Goal: Task Accomplishment & Management: Manage account settings

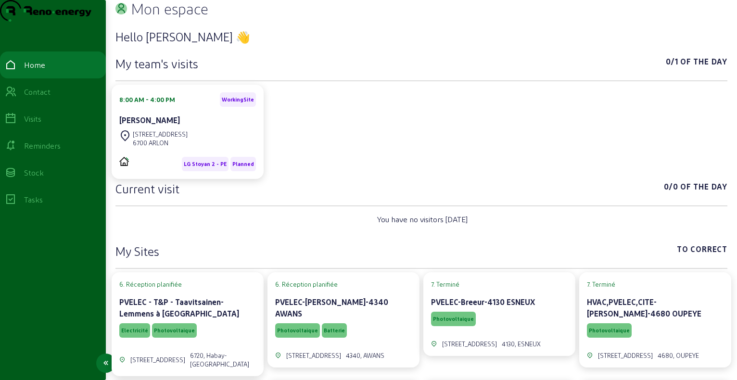
click at [41, 125] on div "Visits" at bounding box center [32, 119] width 17 height 12
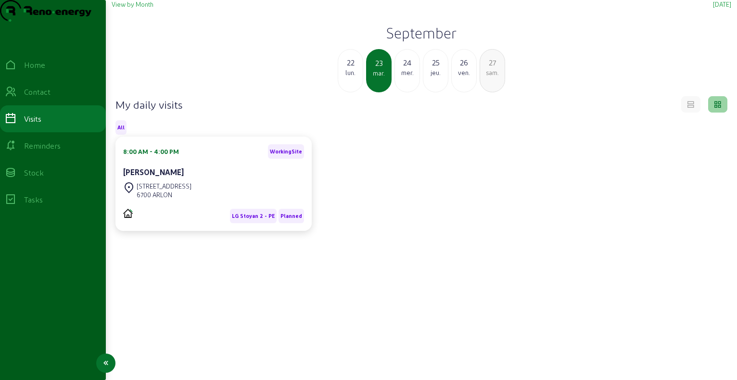
click at [43, 205] on div "Tasks" at bounding box center [33, 200] width 19 height 12
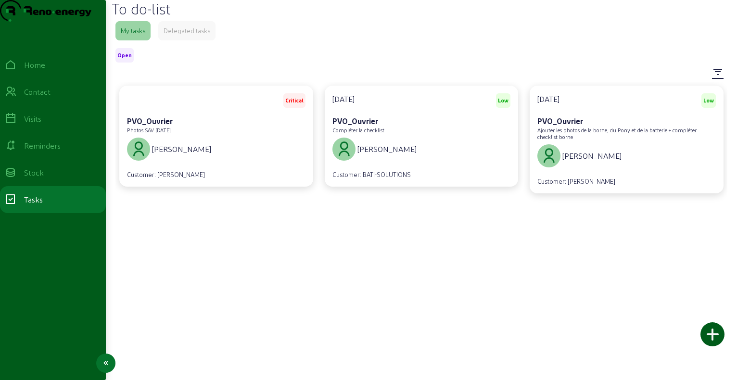
click at [31, 71] on div "Home" at bounding box center [34, 65] width 21 height 12
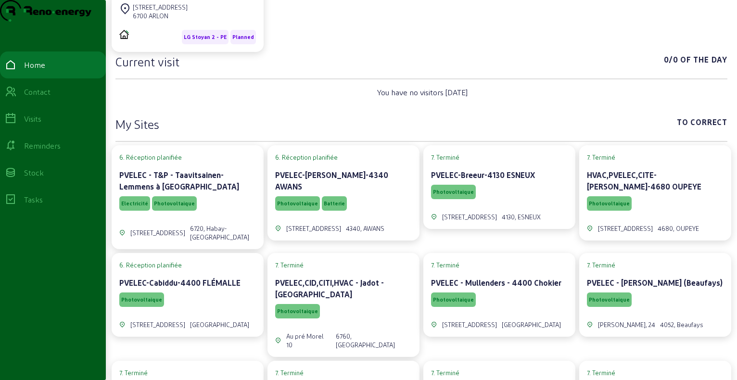
scroll to position [144, 0]
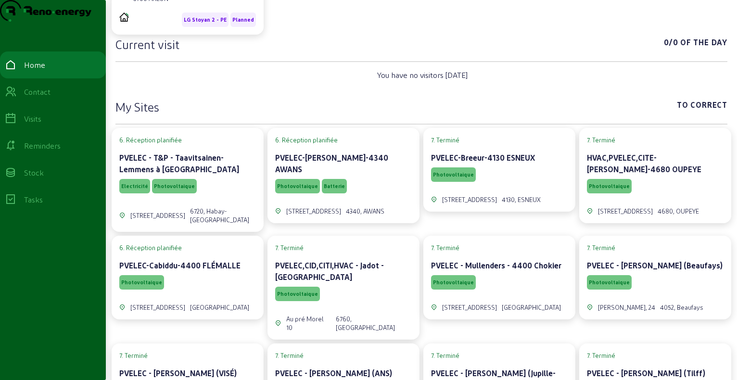
click at [213, 173] on cam-card-title "PVELEC - T&P - Taavitsainen-Lemmens à [GEOGRAPHIC_DATA]" at bounding box center [179, 163] width 120 height 21
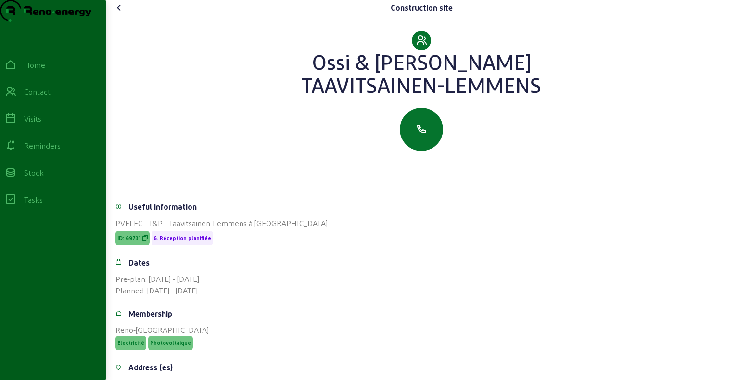
click at [121, 13] on icon at bounding box center [120, 8] width 12 height 12
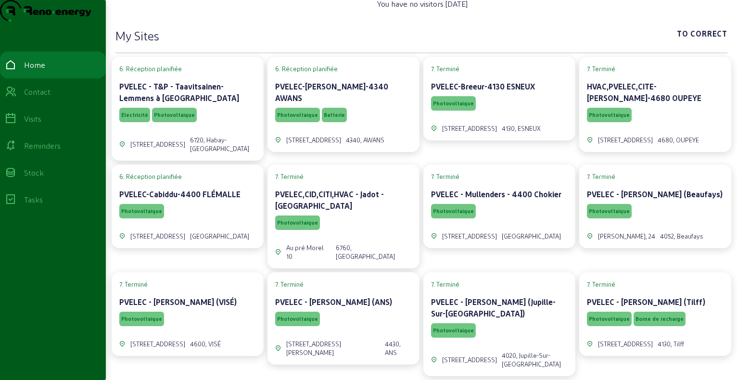
scroll to position [144, 0]
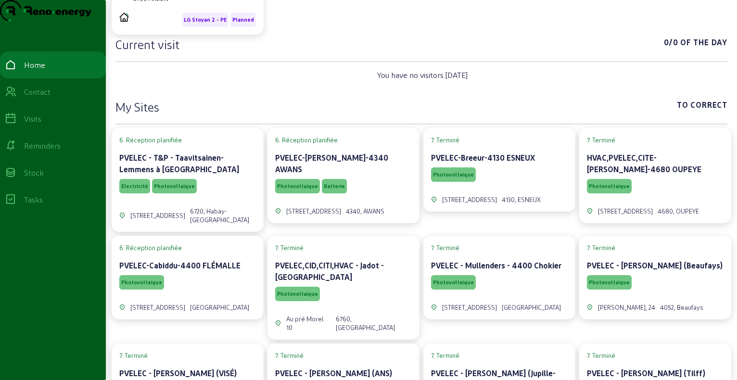
click at [226, 172] on cam-card-title "PVELEC - T&P - Taavitsainen-Lemmens à [GEOGRAPHIC_DATA]" at bounding box center [179, 163] width 120 height 21
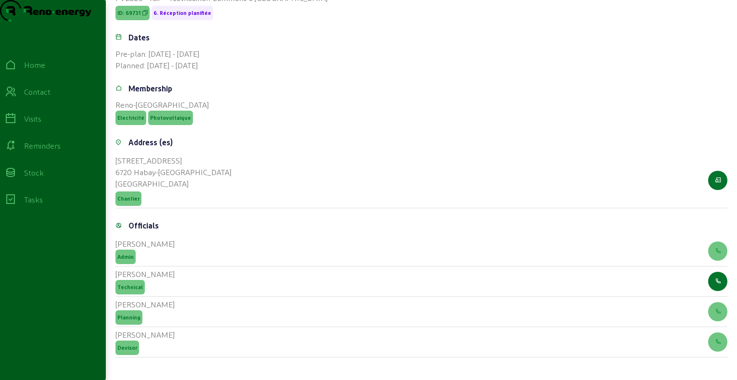
scroll to position [241, 0]
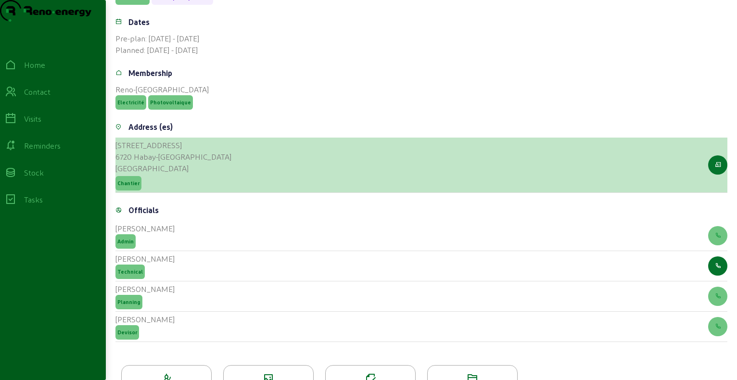
click at [134, 191] on span "Chantier" at bounding box center [128, 183] width 26 height 14
click at [127, 187] on span "Chantier" at bounding box center [128, 183] width 22 height 7
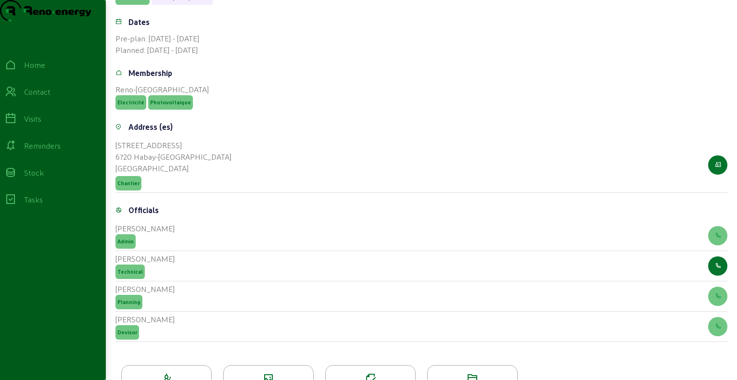
scroll to position [192, 0]
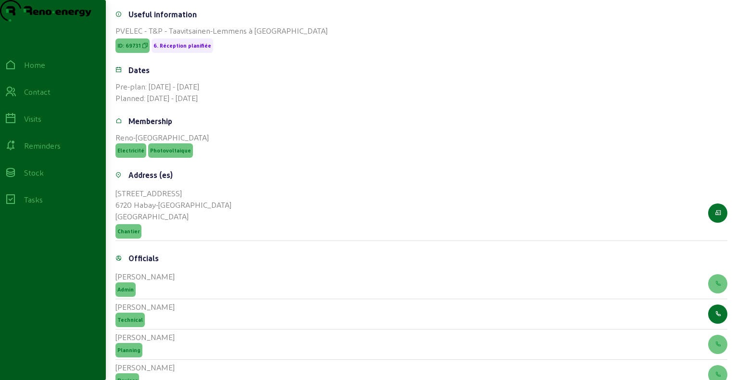
click at [134, 53] on span "ID: 69731" at bounding box center [132, 45] width 34 height 14
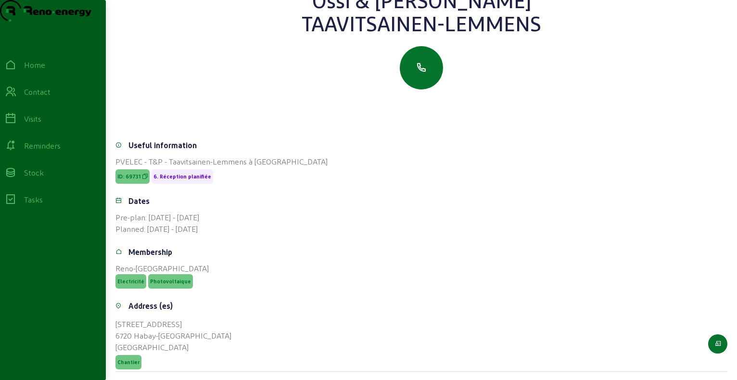
scroll to position [48, 0]
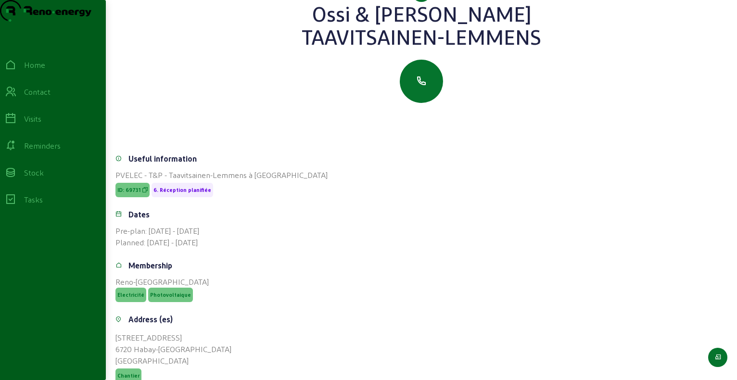
click at [146, 193] on icon at bounding box center [144, 190] width 5 height 7
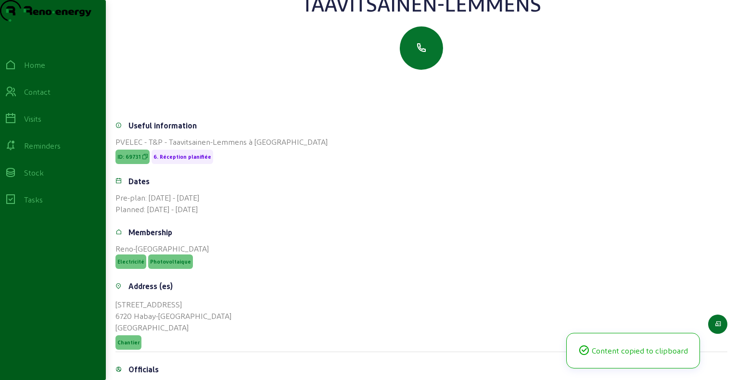
scroll to position [96, 0]
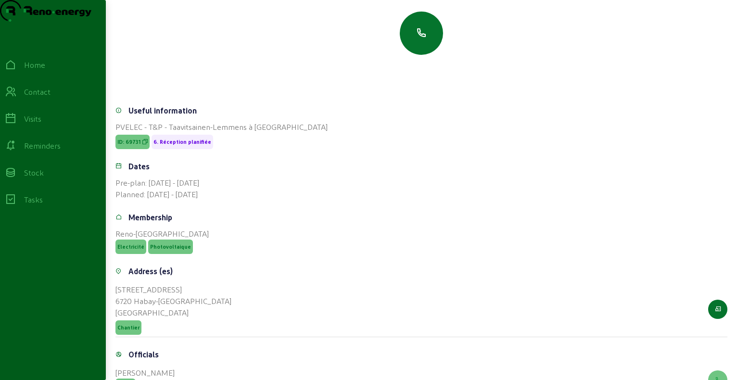
click at [139, 250] on span "Electricité" at bounding box center [130, 246] width 27 height 7
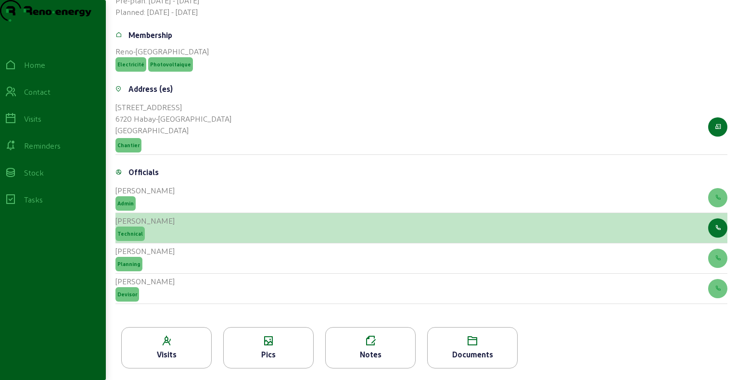
scroll to position [297, 0]
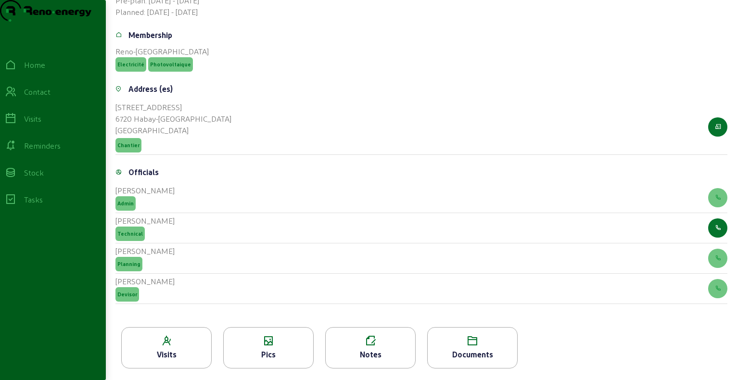
click at [195, 353] on div "Visits" at bounding box center [166, 355] width 89 height 12
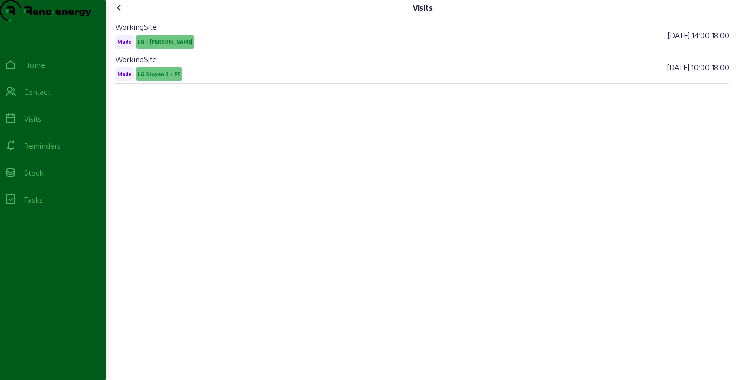
click at [124, 13] on icon at bounding box center [120, 8] width 12 height 12
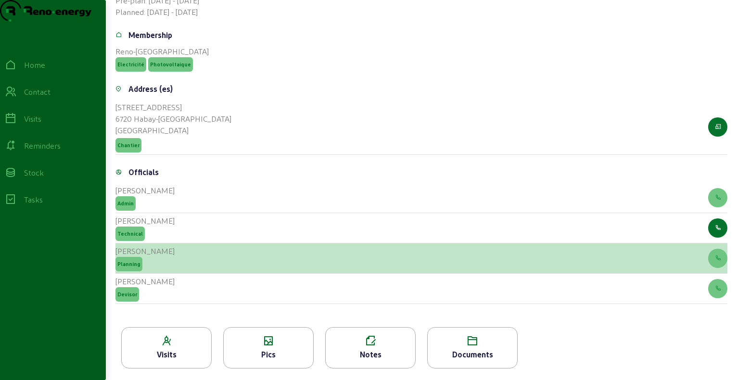
scroll to position [297, 0]
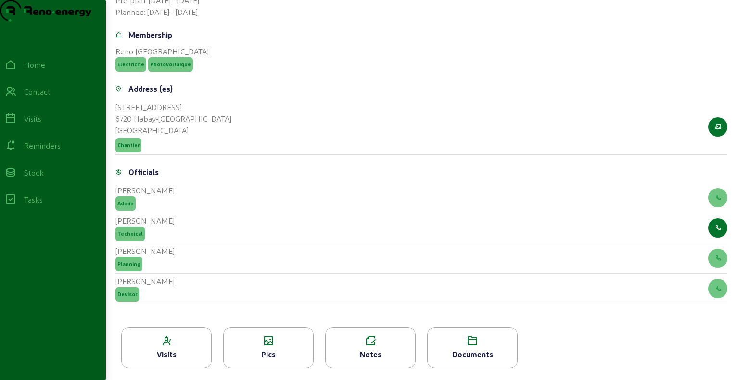
click at [396, 341] on icon at bounding box center [370, 341] width 89 height 12
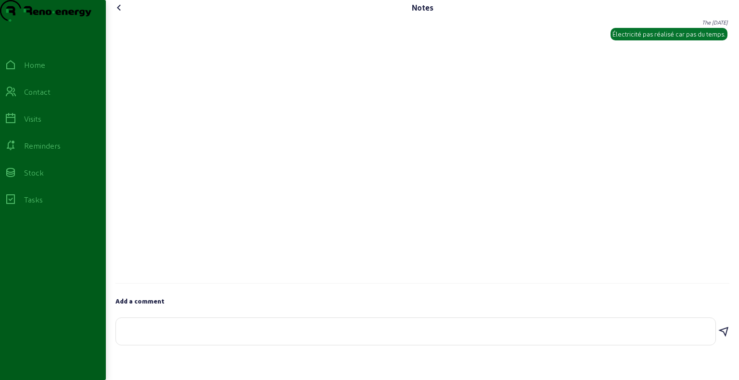
click at [121, 13] on icon at bounding box center [120, 8] width 12 height 12
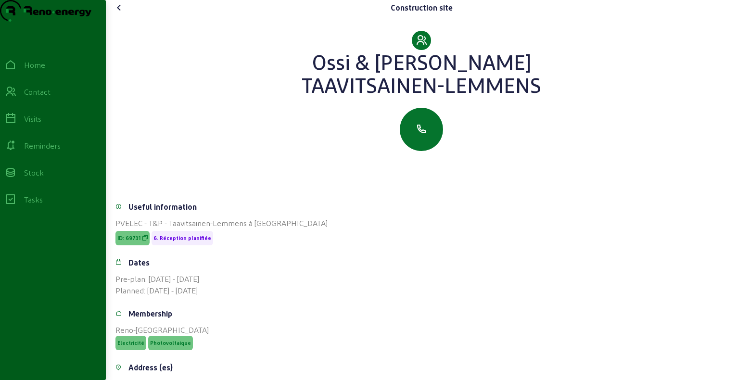
click at [121, 13] on icon at bounding box center [120, 8] width 12 height 12
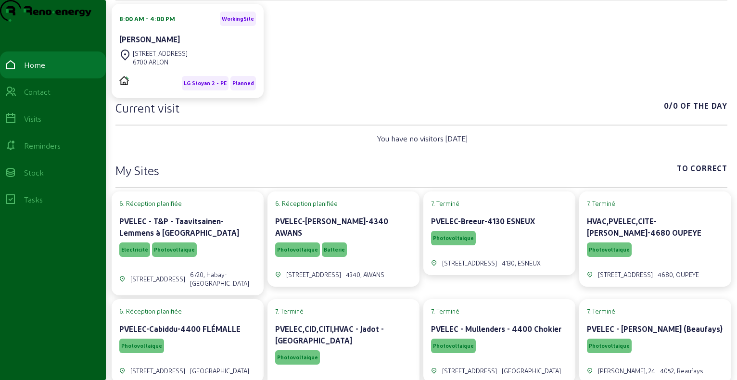
scroll to position [96, 0]
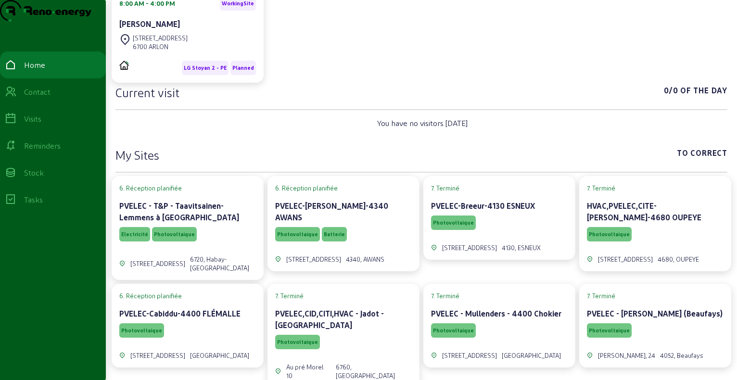
click at [224, 243] on div "Electricité Photovoltaique" at bounding box center [187, 234] width 137 height 18
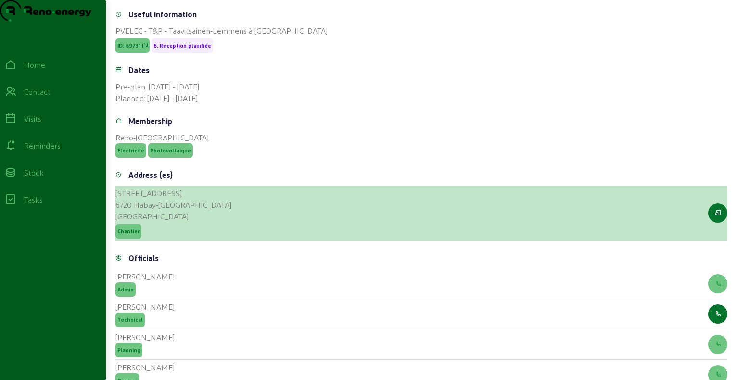
scroll to position [297, 0]
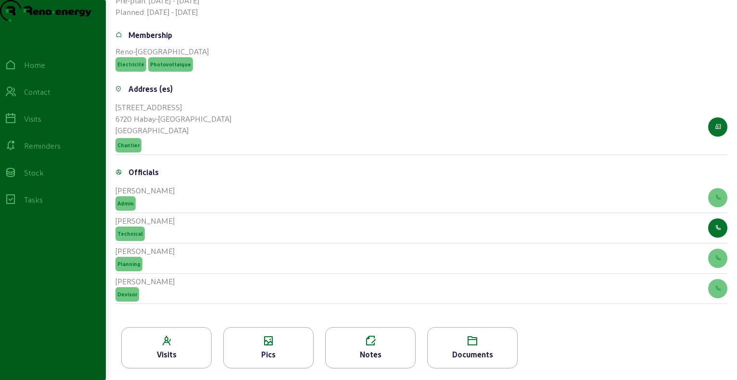
click at [448, 340] on icon at bounding box center [472, 341] width 89 height 12
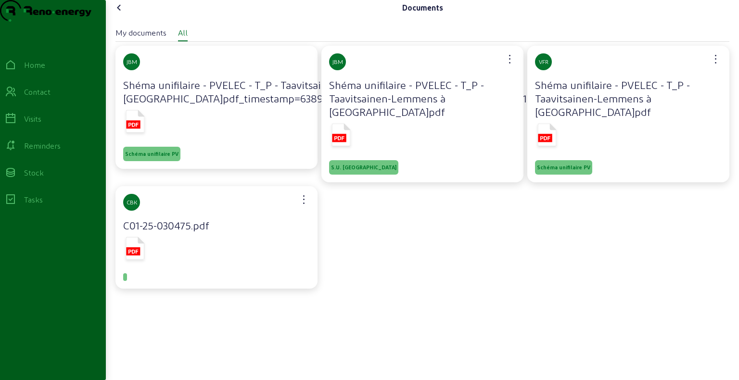
click at [134, 38] on div "My documents" at bounding box center [140, 33] width 51 height 12
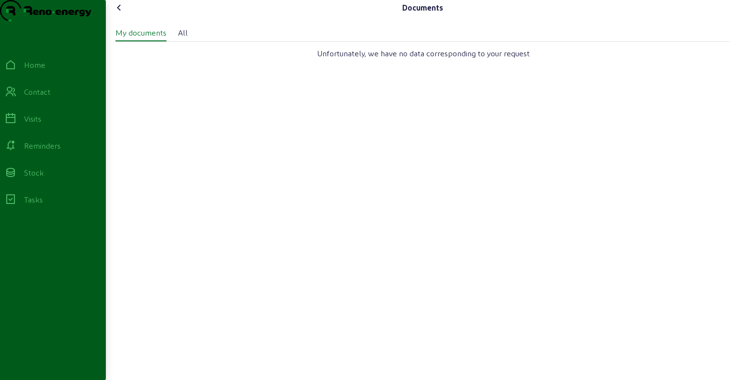
click at [118, 13] on icon at bounding box center [120, 8] width 12 height 12
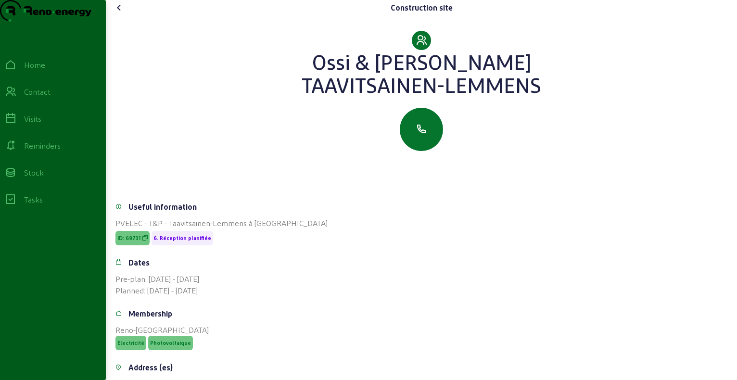
click at [120, 13] on icon at bounding box center [120, 8] width 12 height 12
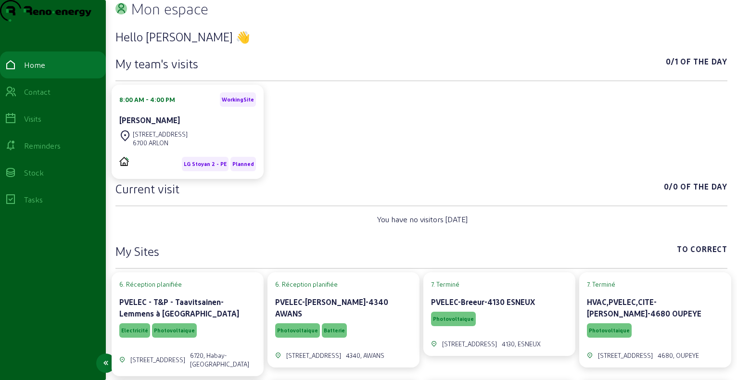
click at [41, 125] on div "Visits" at bounding box center [32, 119] width 17 height 12
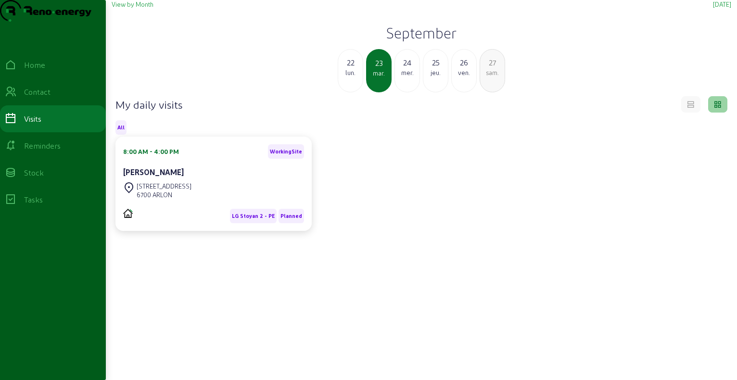
click at [405, 41] on h2 "September" at bounding box center [422, 32] width 620 height 17
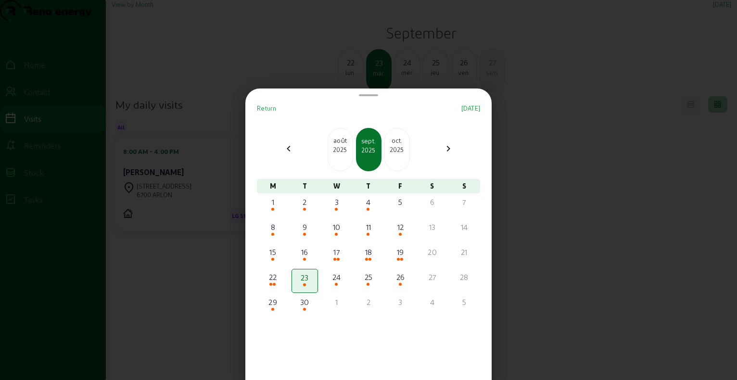
click at [341, 142] on div "août" at bounding box center [340, 141] width 25 height 10
click at [370, 306] on div "28" at bounding box center [369, 302] width 24 height 12
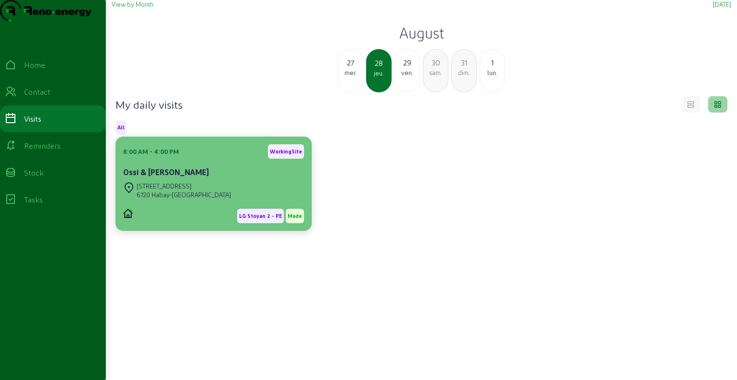
click at [178, 223] on div "LG Stoyan 2 - PE Made" at bounding box center [213, 212] width 181 height 22
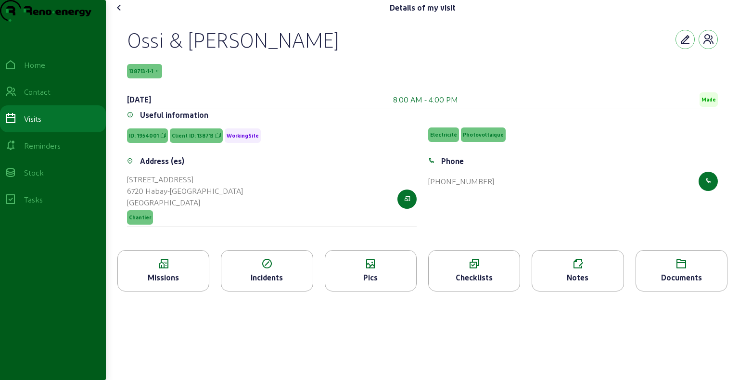
click at [185, 270] on icon at bounding box center [163, 264] width 91 height 12
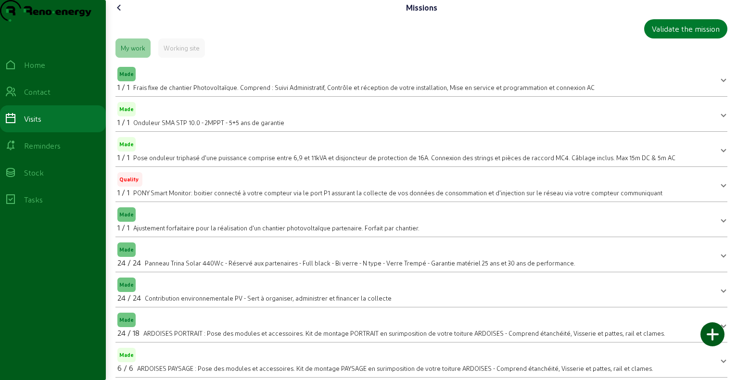
click at [669, 35] on div "Validate the mission" at bounding box center [686, 29] width 68 height 12
click at [680, 35] on div "Validate the mission" at bounding box center [686, 29] width 68 height 12
click at [119, 13] on icon at bounding box center [120, 8] width 12 height 12
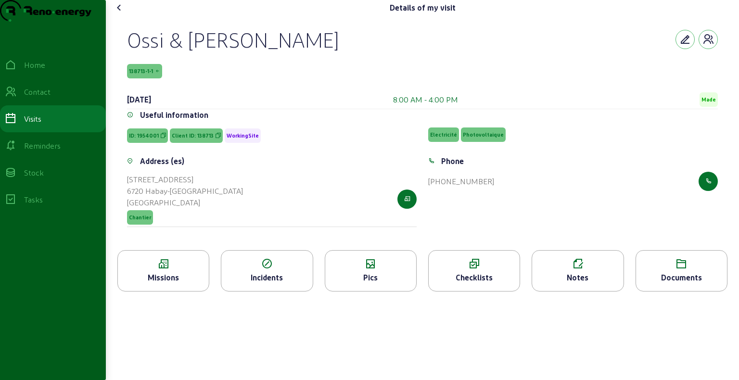
click at [239, 139] on span "WorkingSite" at bounding box center [243, 135] width 32 height 7
click at [45, 71] on div "Home" at bounding box center [34, 65] width 21 height 12
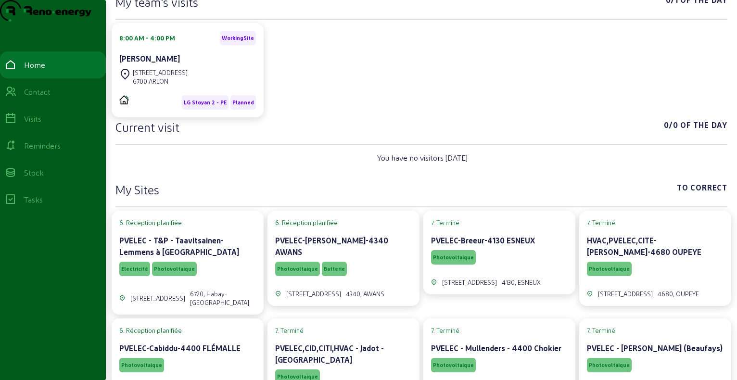
scroll to position [144, 0]
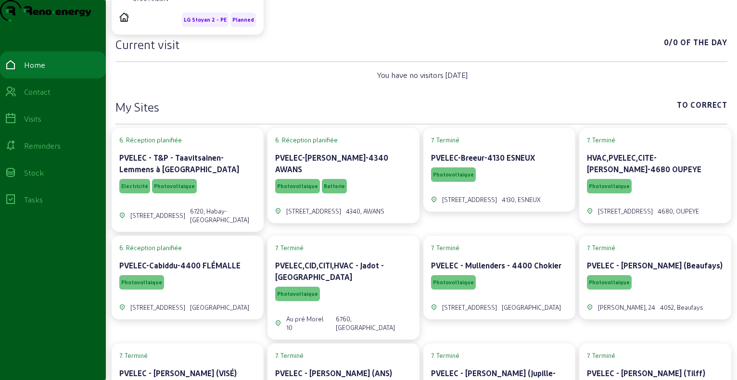
click at [349, 177] on div "PVELEC-[PERSON_NAME]-4340 AWANS" at bounding box center [343, 164] width 137 height 25
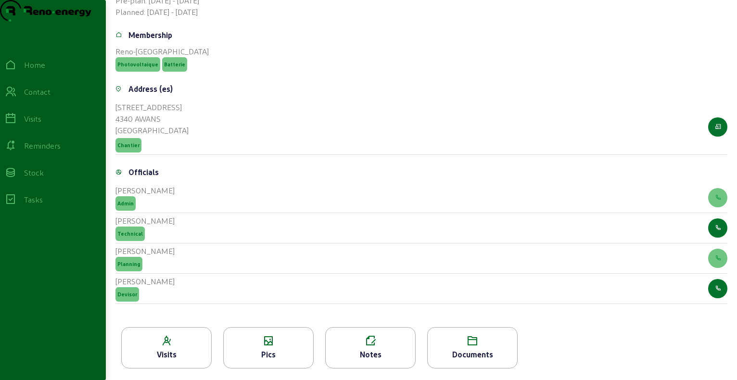
scroll to position [297, 0]
click at [148, 339] on icon at bounding box center [166, 341] width 89 height 12
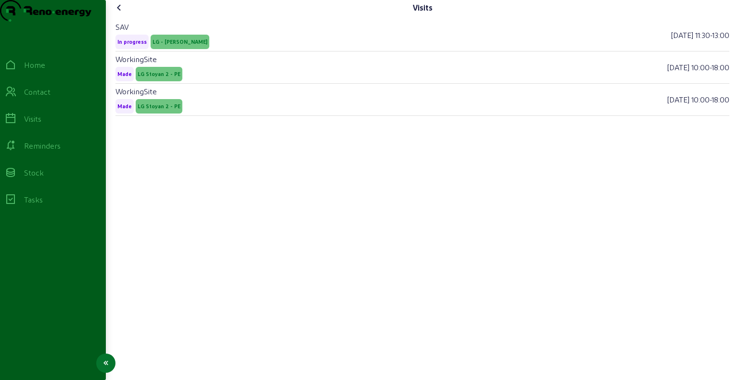
click at [26, 71] on div "Home" at bounding box center [53, 65] width 96 height 12
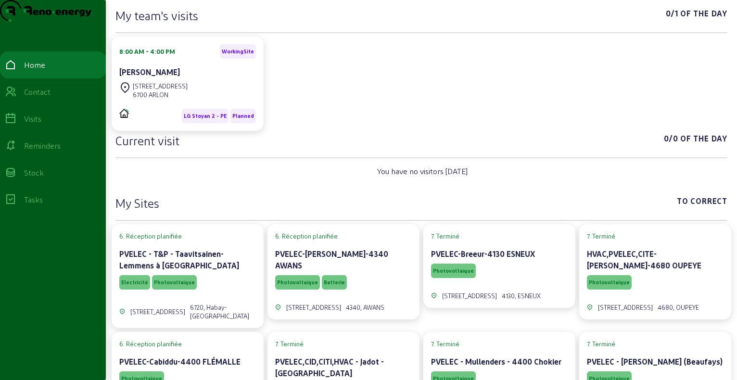
scroll to position [96, 0]
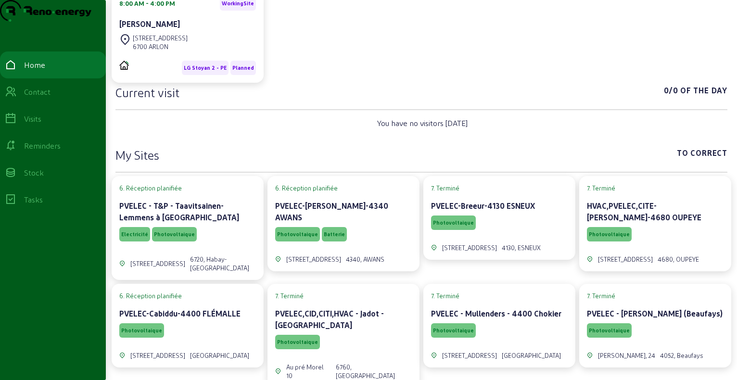
click at [233, 223] on div "PVELEC - T&P - Taavitsainen-Lemmens à [GEOGRAPHIC_DATA]" at bounding box center [187, 211] width 137 height 23
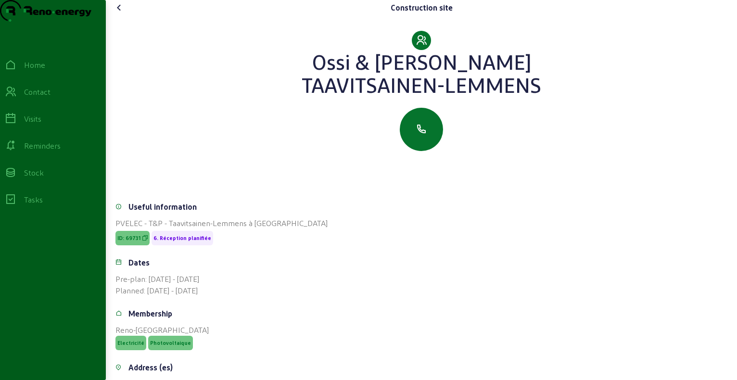
click at [123, 13] on icon at bounding box center [120, 8] width 12 height 12
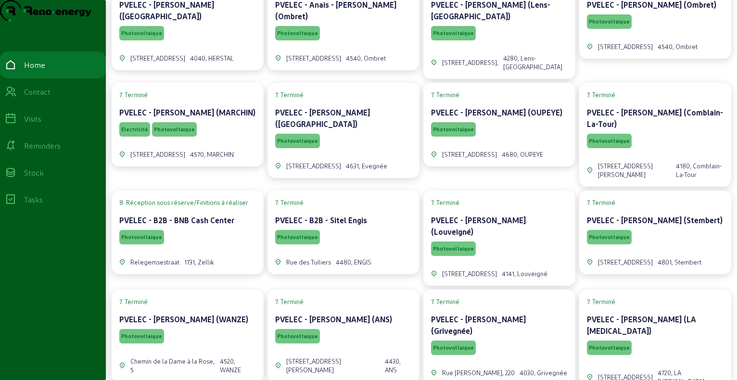
scroll to position [11469, 0]
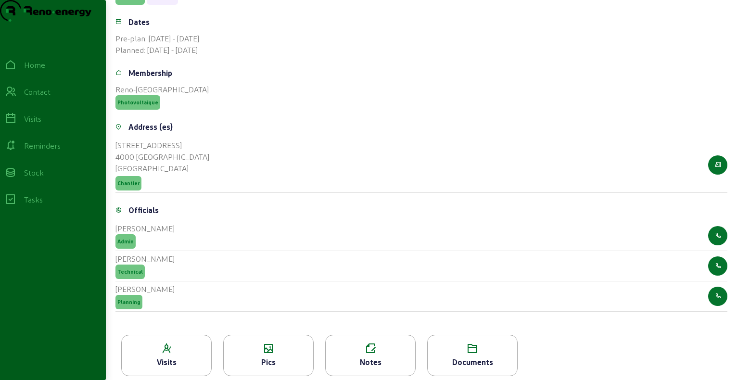
scroll to position [267, 0]
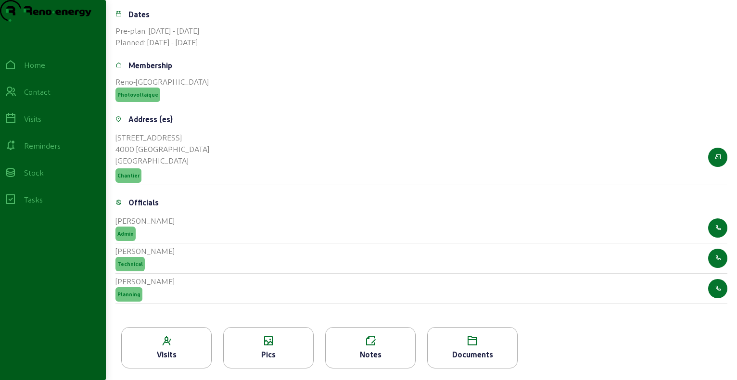
click at [183, 348] on div "Visits" at bounding box center [166, 347] width 90 height 41
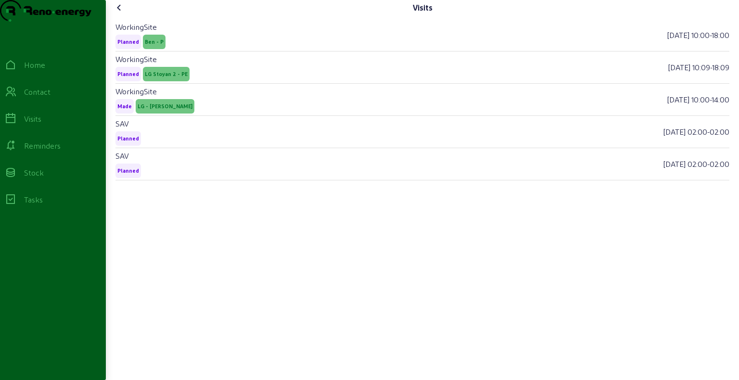
click at [121, 13] on icon at bounding box center [120, 8] width 12 height 12
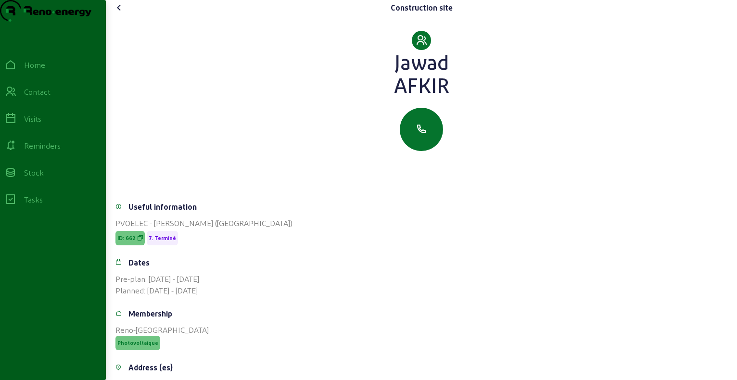
click at [121, 13] on icon at bounding box center [120, 8] width 12 height 12
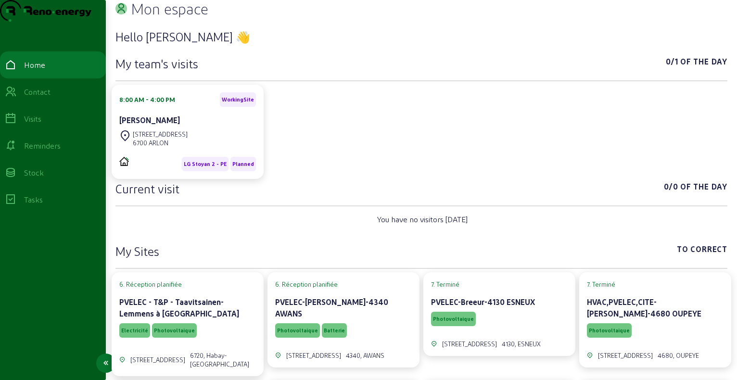
click at [54, 152] on div "Reminders" at bounding box center [42, 146] width 37 height 12
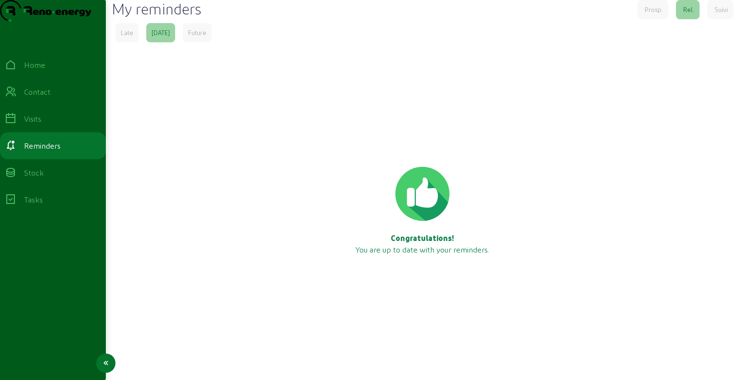
click at [43, 205] on div "Tasks" at bounding box center [33, 200] width 19 height 12
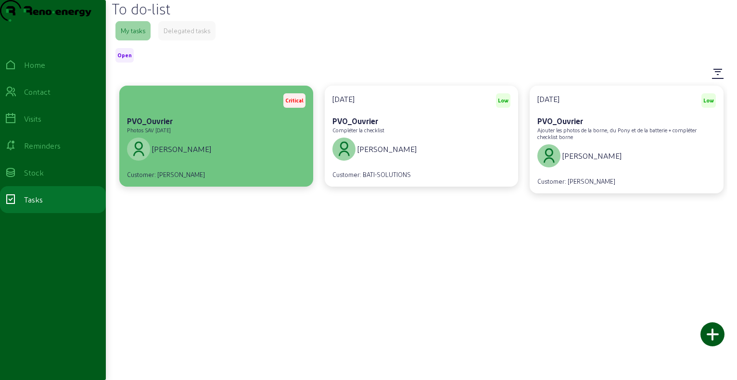
click at [194, 155] on span "[PERSON_NAME]" at bounding box center [181, 149] width 59 height 12
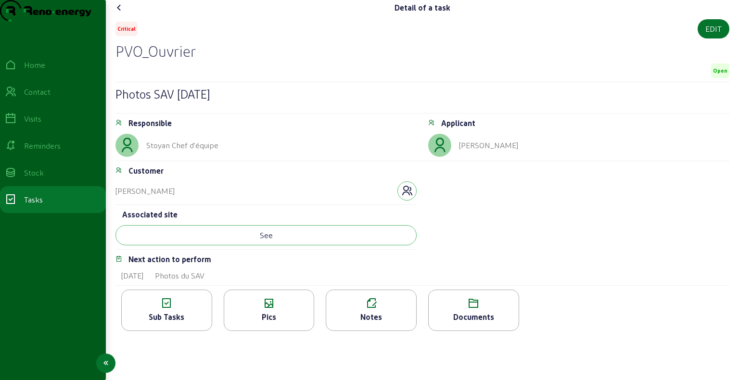
click at [89, 213] on link "Tasks" at bounding box center [53, 199] width 106 height 27
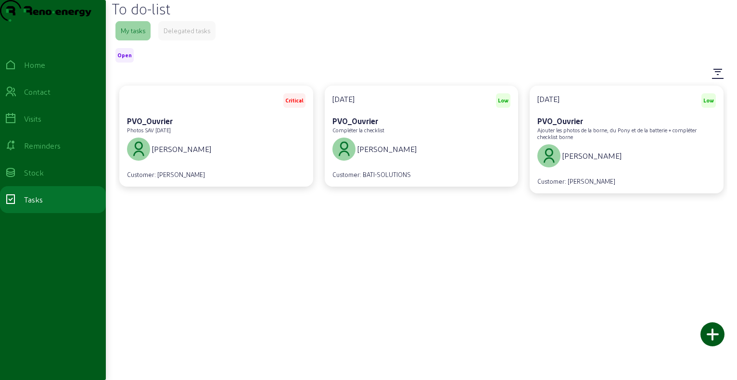
click at [349, 297] on div "Critical PVO_Ouvrier Photos SAV [DATE] [PERSON_NAME] Customer: [PERSON_NAME] [D…" at bounding box center [421, 248] width 604 height 325
click at [41, 125] on div "Visits" at bounding box center [32, 119] width 17 height 12
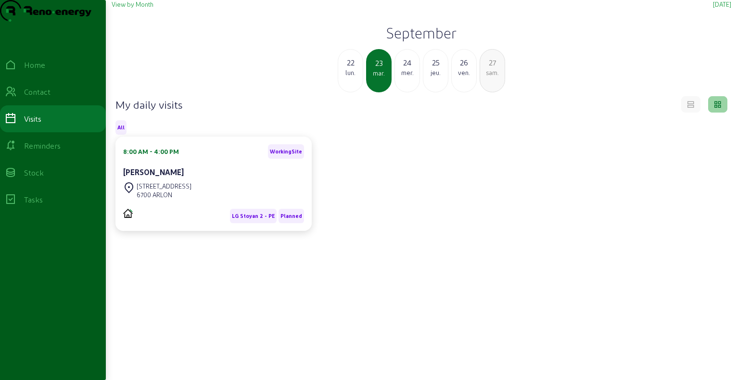
click at [441, 41] on h2 "September" at bounding box center [422, 32] width 620 height 17
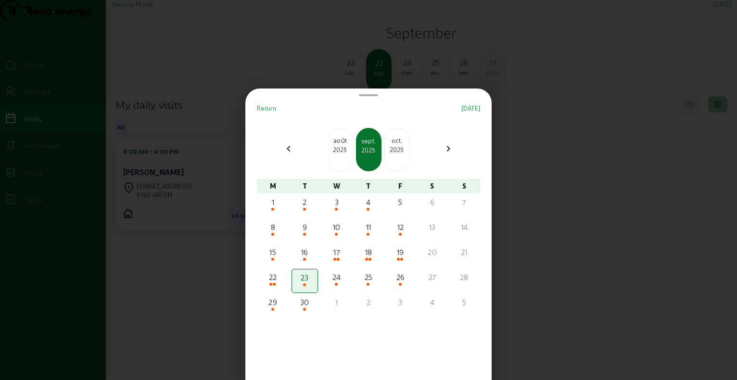
click at [289, 149] on mat-icon "chevron_left" at bounding box center [289, 149] width 12 height 12
click at [340, 146] on div "2025" at bounding box center [340, 149] width 25 height 9
click at [276, 278] on div "16" at bounding box center [273, 277] width 24 height 12
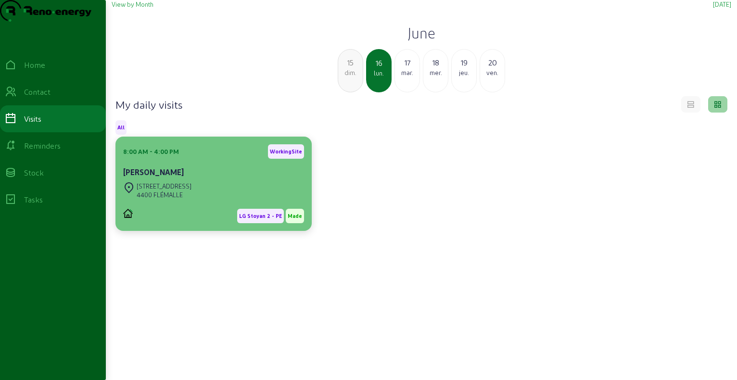
click at [211, 178] on div "8:00 AM - 4:00 PM WorkingSite [PERSON_NAME]" at bounding box center [213, 162] width 181 height 36
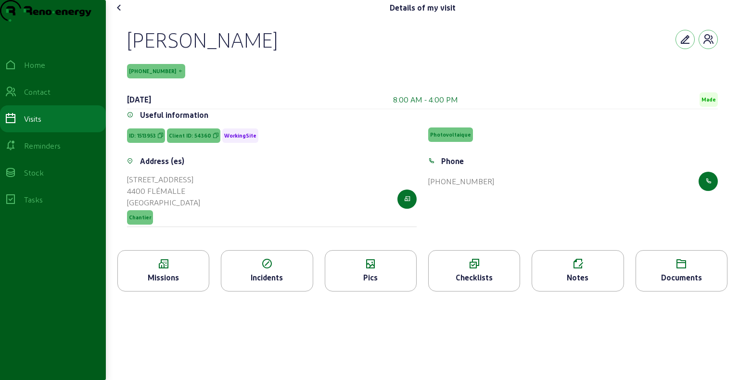
click at [175, 292] on div "Missions" at bounding box center [163, 270] width 92 height 41
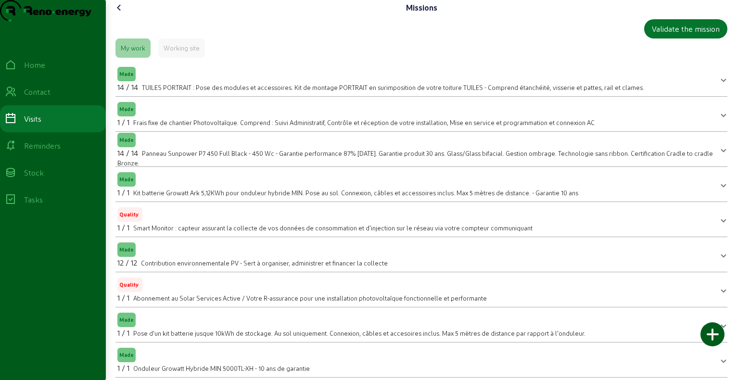
click at [119, 13] on icon at bounding box center [120, 8] width 12 height 12
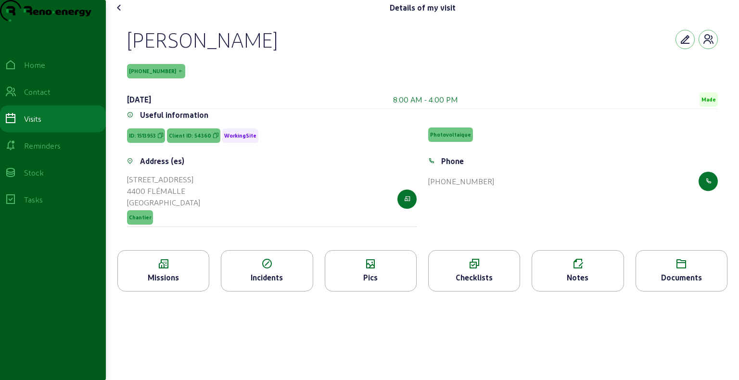
click at [139, 139] on span "ID: 1513953" at bounding box center [142, 135] width 27 height 7
click at [203, 139] on span "Client ID: 54360" at bounding box center [190, 135] width 42 height 7
click at [139, 75] on span "[PHONE_NUMBER]" at bounding box center [152, 71] width 47 height 7
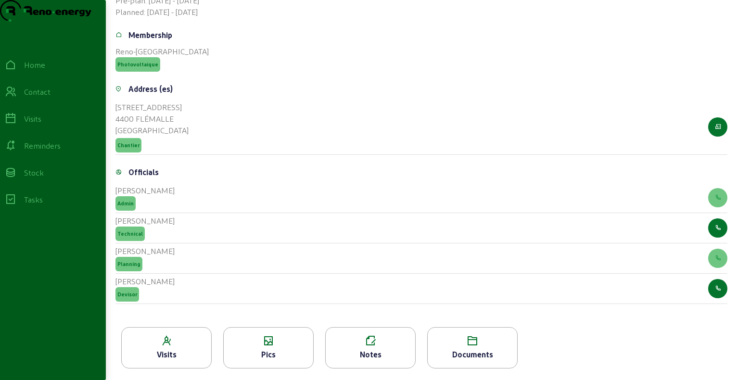
scroll to position [297, 0]
click at [171, 341] on icon at bounding box center [166, 341] width 89 height 12
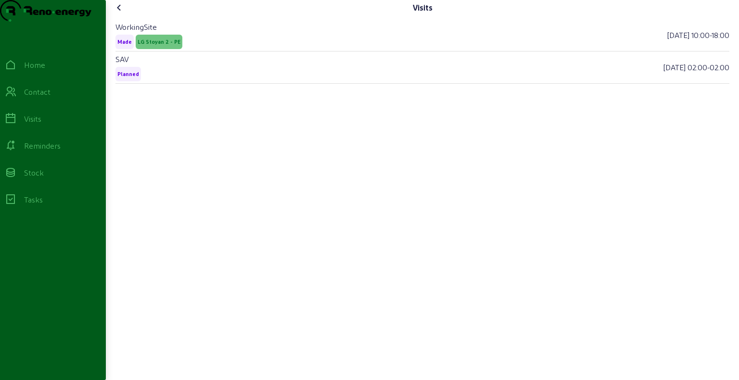
click at [121, 13] on icon at bounding box center [120, 8] width 12 height 12
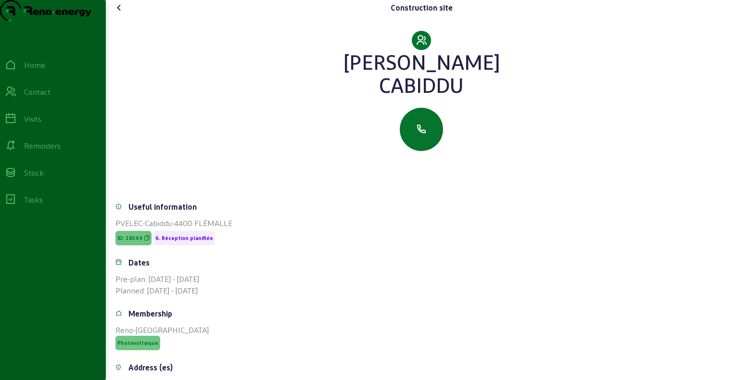
click at [121, 13] on icon at bounding box center [120, 8] width 12 height 12
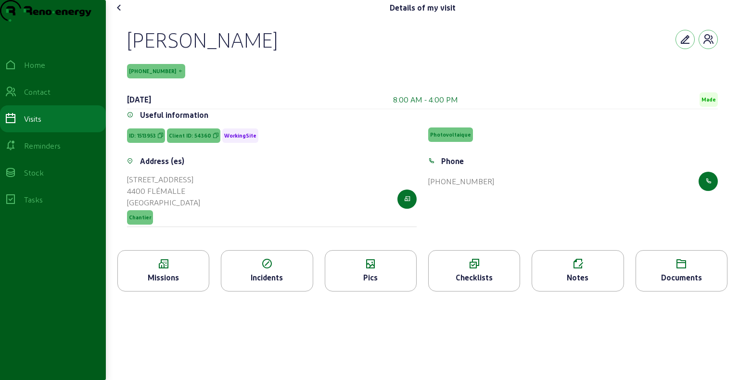
click at [172, 283] on div "Missions" at bounding box center [163, 278] width 91 height 12
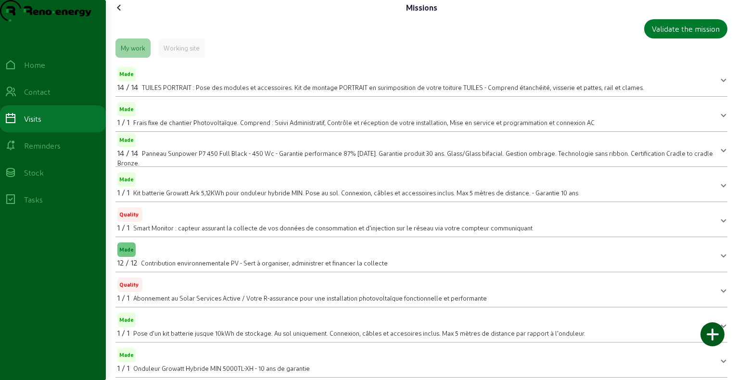
click at [678, 35] on div "Validate the mission" at bounding box center [686, 29] width 68 height 12
click at [120, 13] on icon at bounding box center [120, 8] width 12 height 12
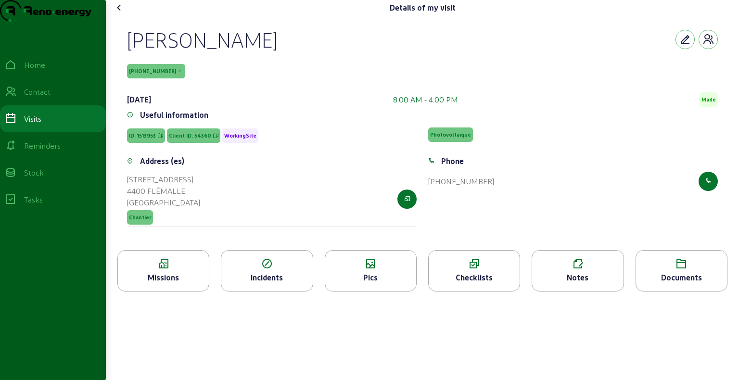
click at [120, 13] on icon at bounding box center [120, 8] width 12 height 12
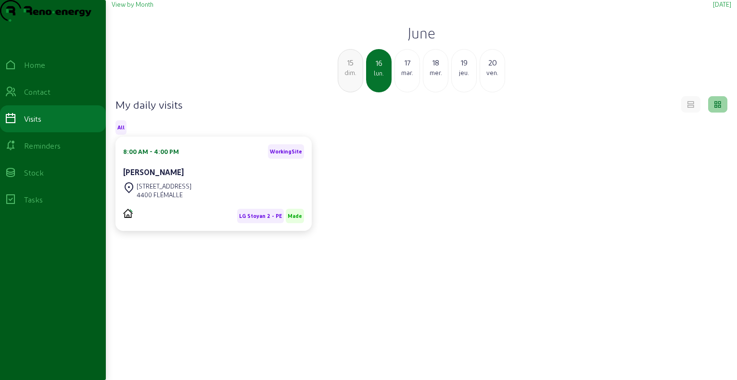
click at [714, 107] on icon at bounding box center [718, 103] width 9 height 9
click at [710, 113] on div at bounding box center [717, 104] width 19 height 16
click at [701, 113] on div at bounding box center [704, 104] width 46 height 16
click at [692, 107] on icon at bounding box center [691, 103] width 9 height 9
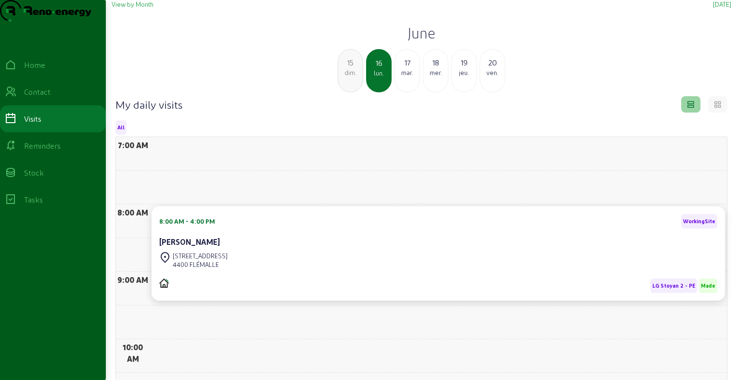
click at [716, 107] on icon at bounding box center [718, 103] width 9 height 9
